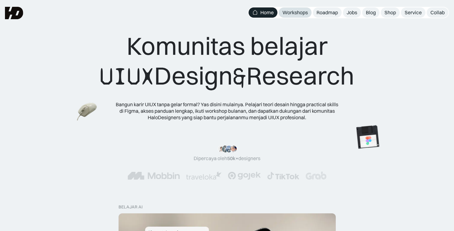
click at [290, 13] on div "Workshops" at bounding box center [294, 12] width 25 height 7
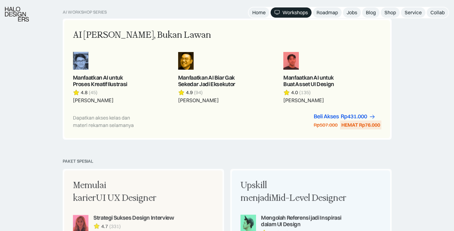
scroll to position [358, 0]
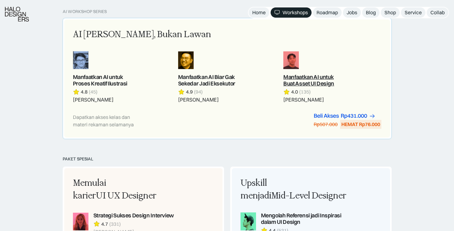
click at [309, 65] on link at bounding box center [332, 77] width 98 height 52
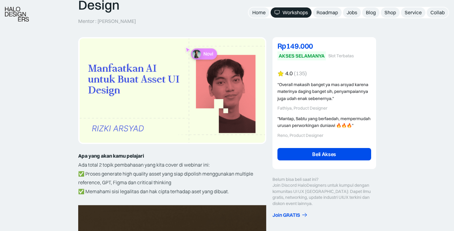
scroll to position [95, 0]
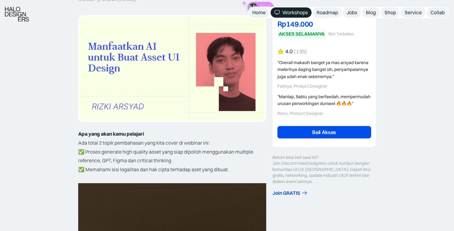
click at [293, 55] on div "4.0 (135)" at bounding box center [296, 51] width 22 height 7
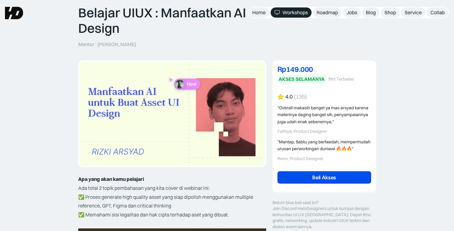
scroll to position [0, 0]
